Goal: Task Accomplishment & Management: Use online tool/utility

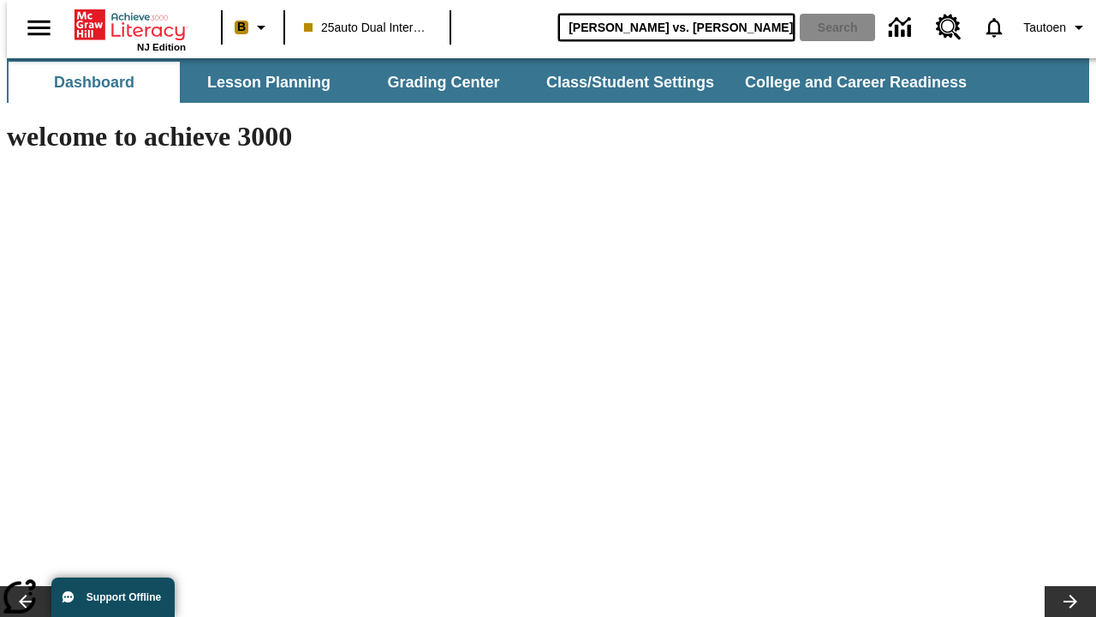
type input "[PERSON_NAME] vs. [PERSON_NAME]"
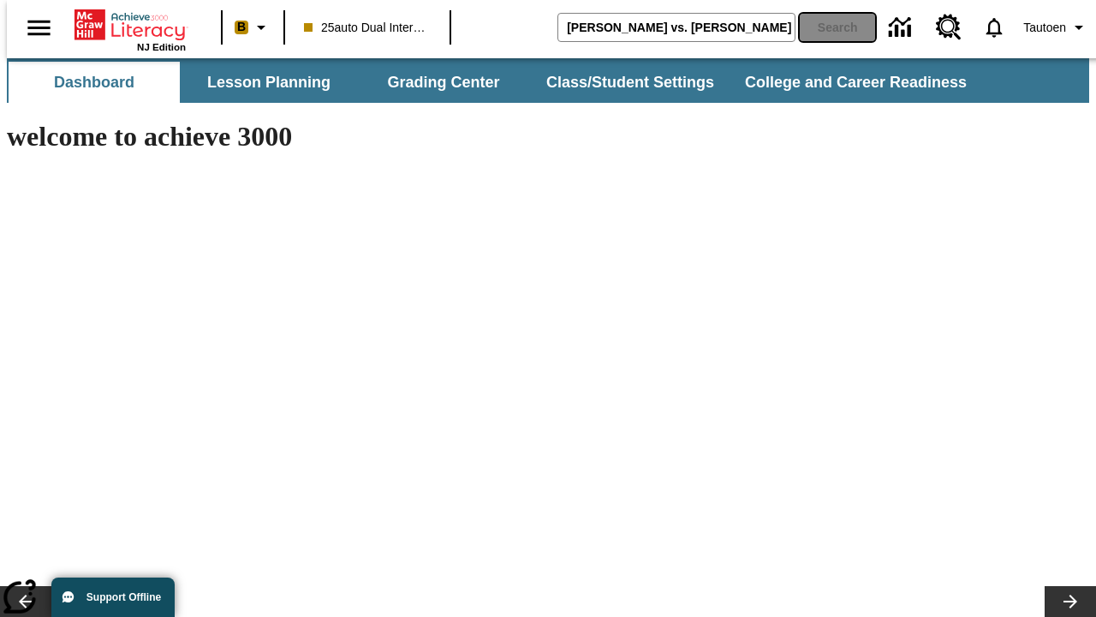
click at [826, 27] on button "Search" at bounding box center [837, 27] width 75 height 27
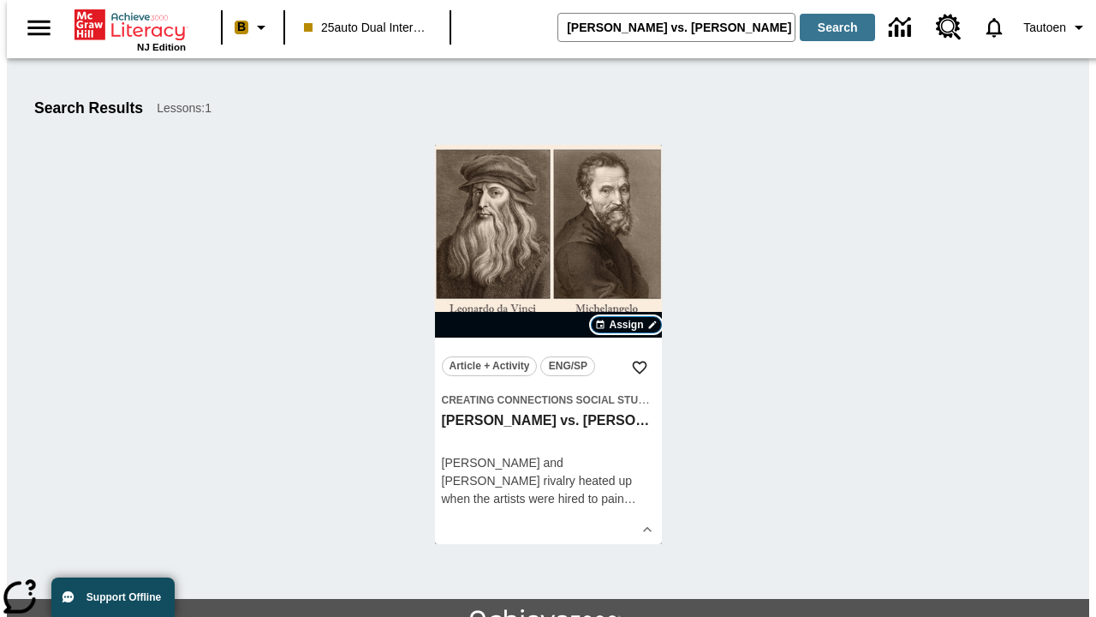
click at [627, 325] on span "Assign" at bounding box center [626, 324] width 34 height 15
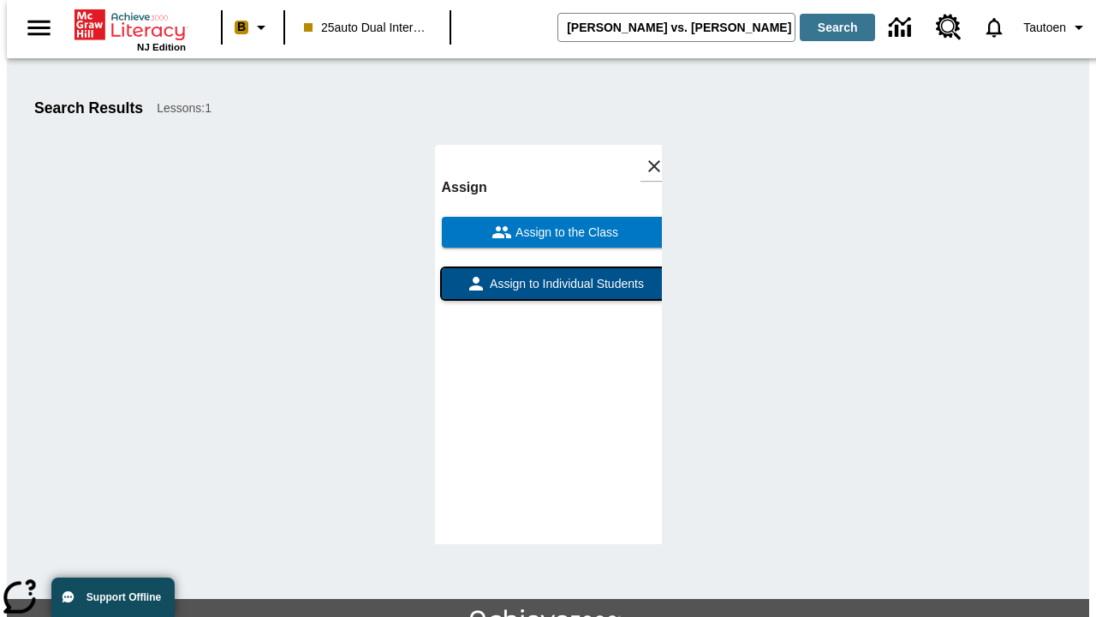
click at [548, 291] on span "Assign to Individual Students" at bounding box center [565, 284] width 158 height 18
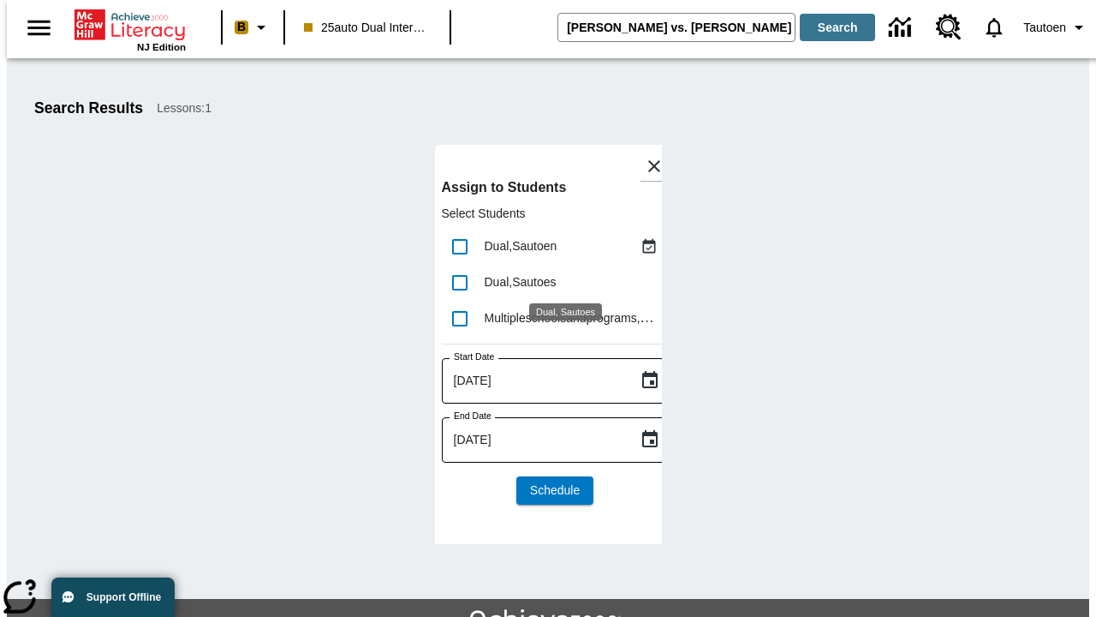
click at [459, 246] on input "lesson details" at bounding box center [460, 247] width 36 height 36
checkbox input "true"
